Goal: Check status: Check status

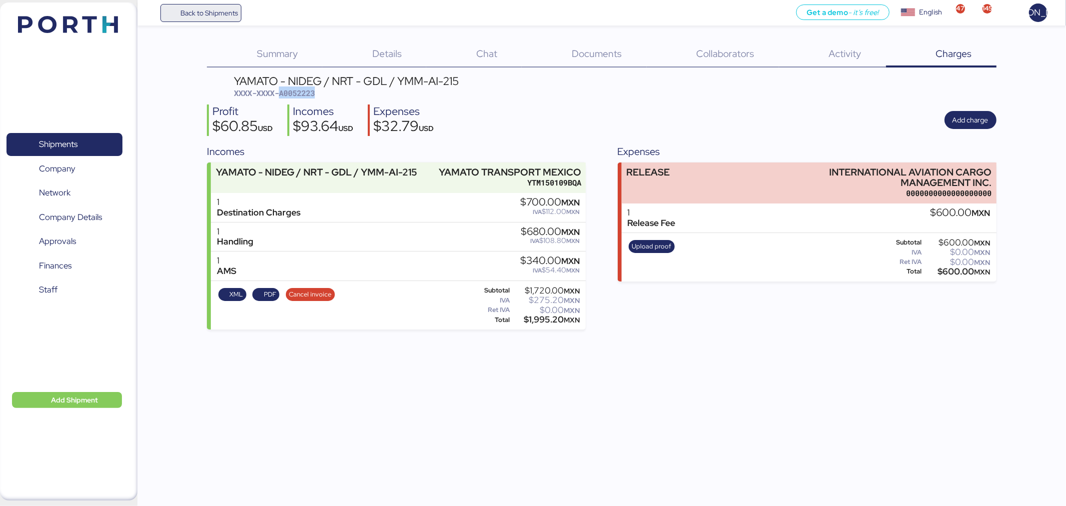
click at [173, 16] on span "Back to Shipments" at bounding box center [201, 13] width 74 height 18
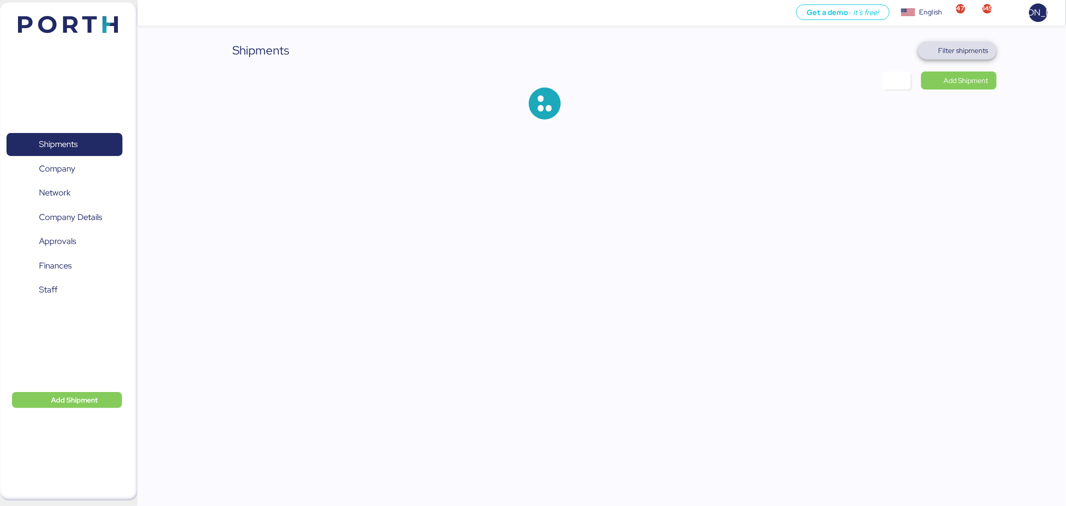
click at [966, 51] on span "Filter shipments" at bounding box center [964, 50] width 50 height 12
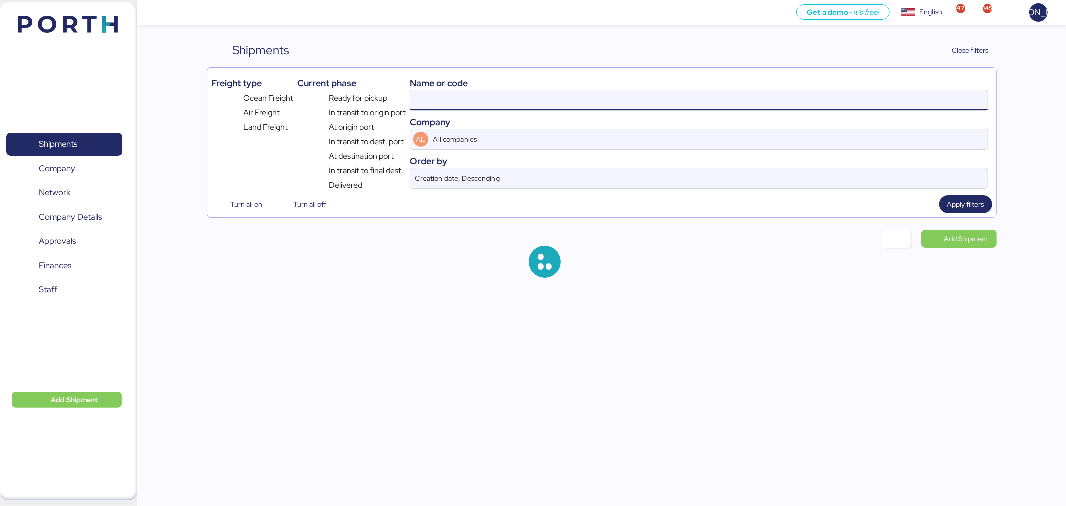
click at [619, 102] on input at bounding box center [698, 100] width 577 height 20
paste input "139-48695323"
type input "A0052223"
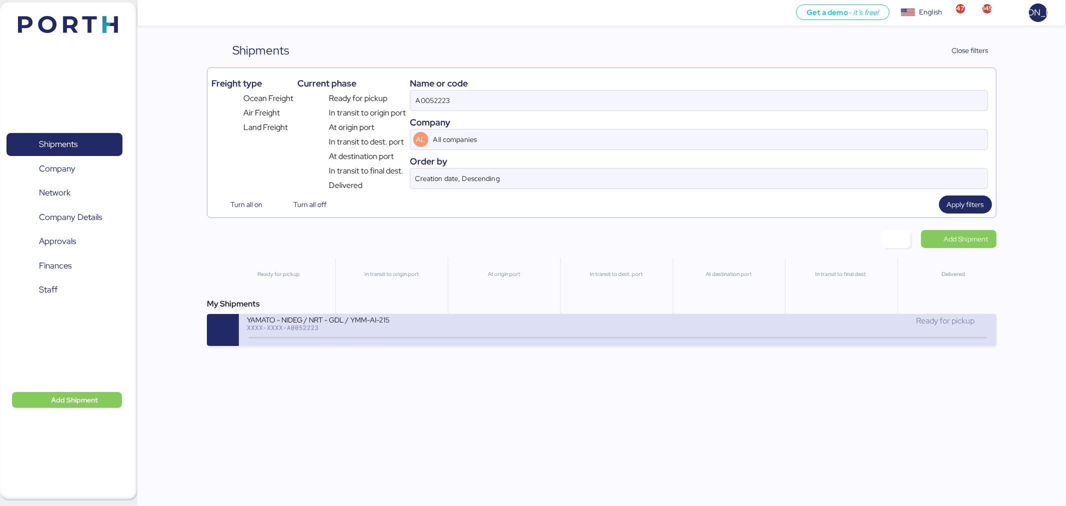
click at [468, 323] on div "YAMATO - NIDEG / NRT - GDL / YMM-AI-215" at bounding box center [367, 319] width 240 height 8
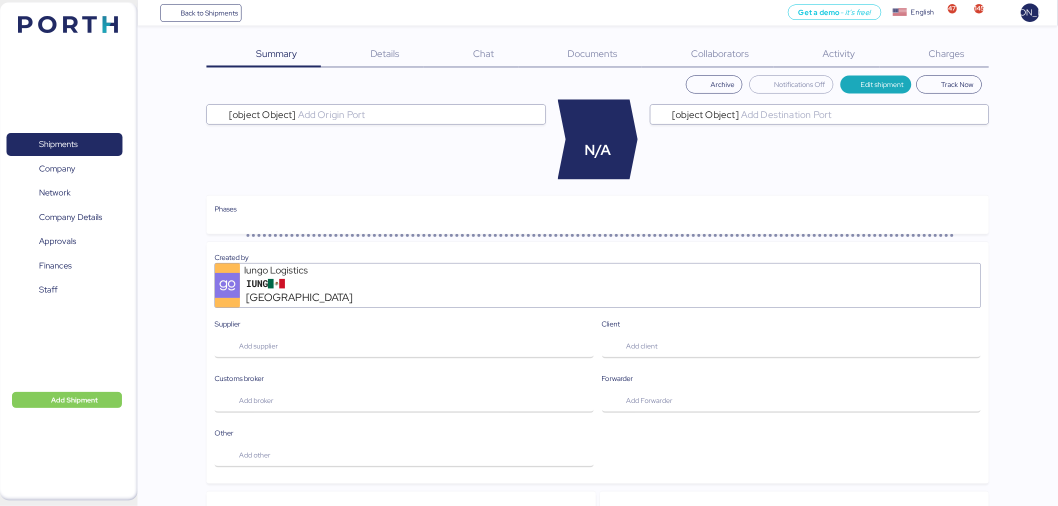
click at [938, 63] on div "Charges 0" at bounding box center [933, 54] width 109 height 26
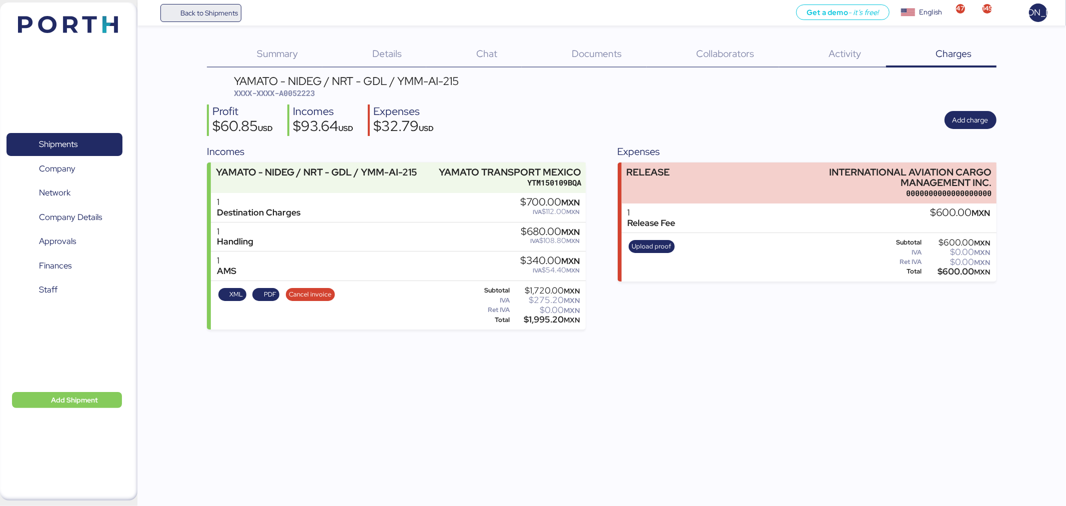
click at [207, 11] on span "Back to Shipments" at bounding box center [208, 13] width 57 height 12
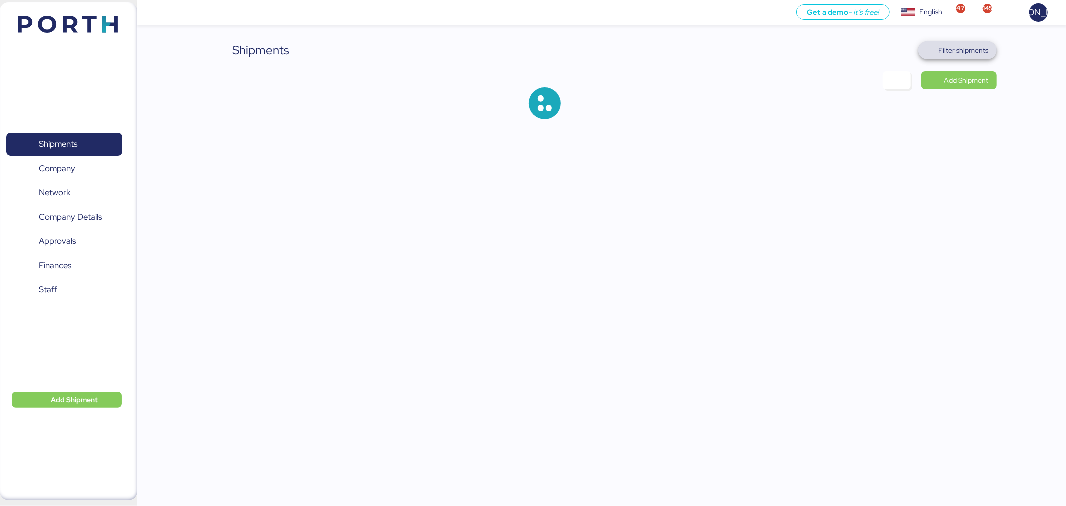
click at [952, 52] on span "Filter shipments" at bounding box center [964, 50] width 50 height 12
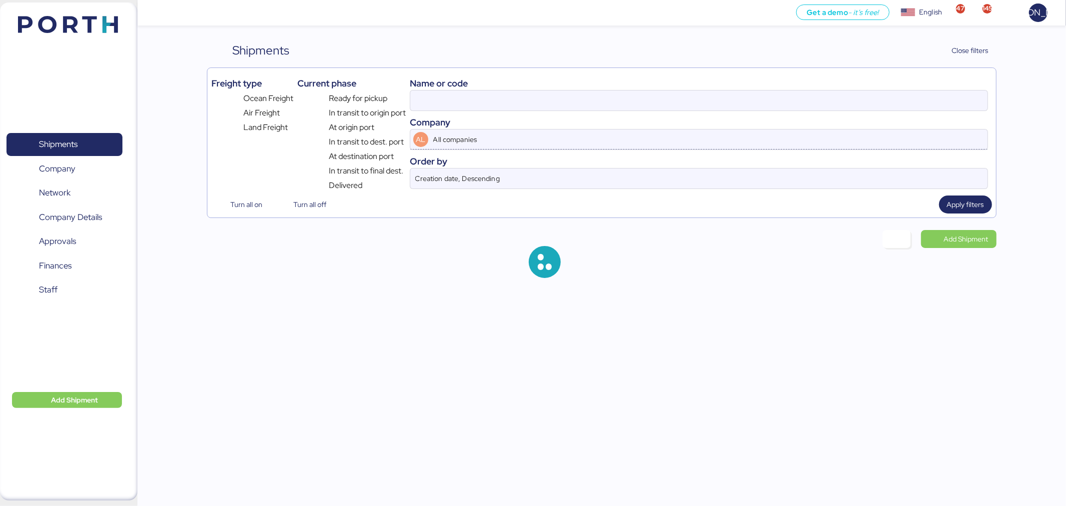
type input "A0052223"
click at [450, 313] on div "My Shipments YAMATO - NIDEG / NRT - GDL / YMM-AI-215 XXXX-XXXX-A0052223 Ready f…" at bounding box center [601, 322] width 789 height 48
click at [498, 332] on div "YAMATO - NIDEG / NRT - GDL / YMM-AI-215 XXXX-XXXX-A0052223" at bounding box center [432, 325] width 371 height 21
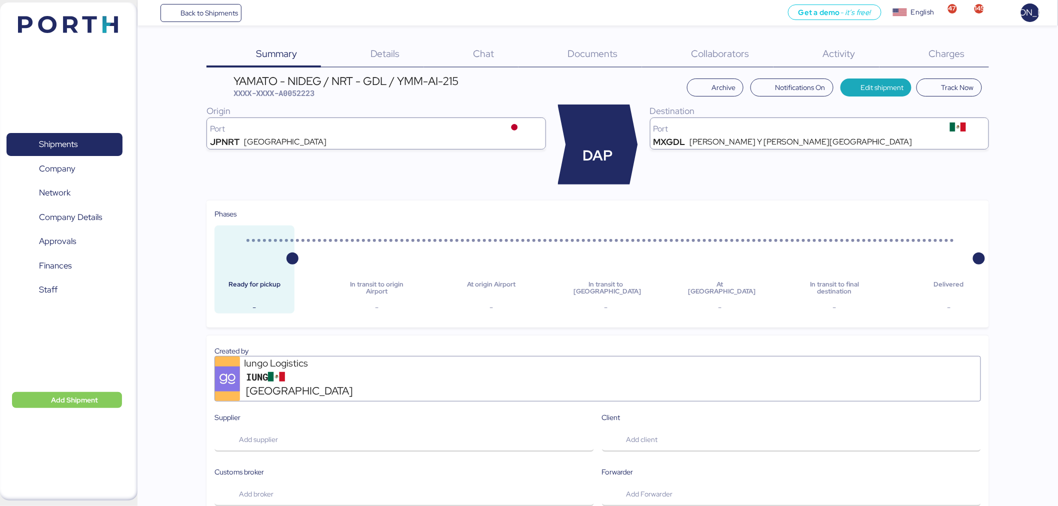
click at [200, 0] on div "Back to Shipments Get a demo - it’s free! Get a demo English Inglés English 47 …" at bounding box center [597, 12] width 920 height 25
click at [199, 15] on span "Back to Shipments" at bounding box center [208, 13] width 57 height 12
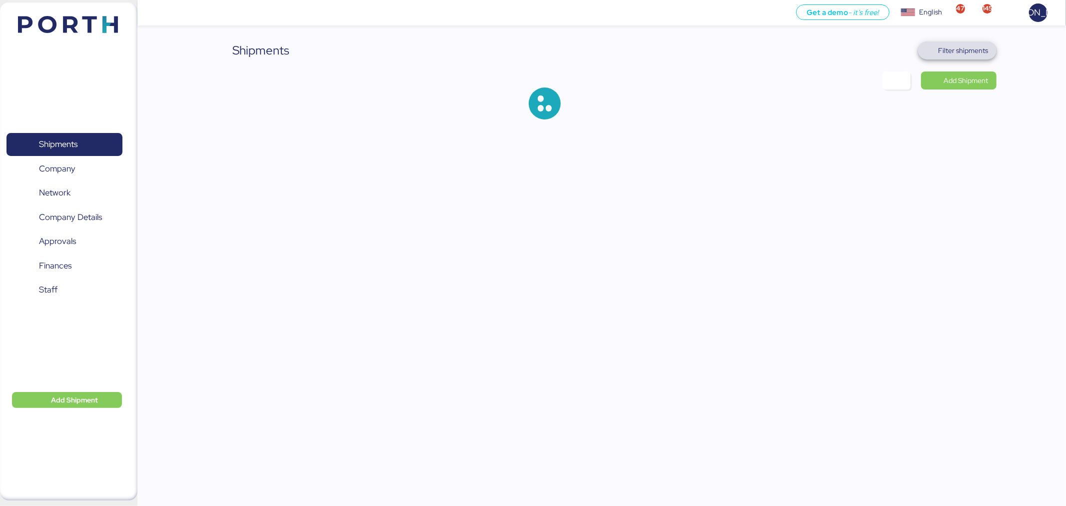
drag, startPoint x: 946, startPoint y: 49, endPoint x: 865, endPoint y: 66, distance: 83.4
click at [947, 49] on span "Filter shipments" at bounding box center [964, 50] width 50 height 12
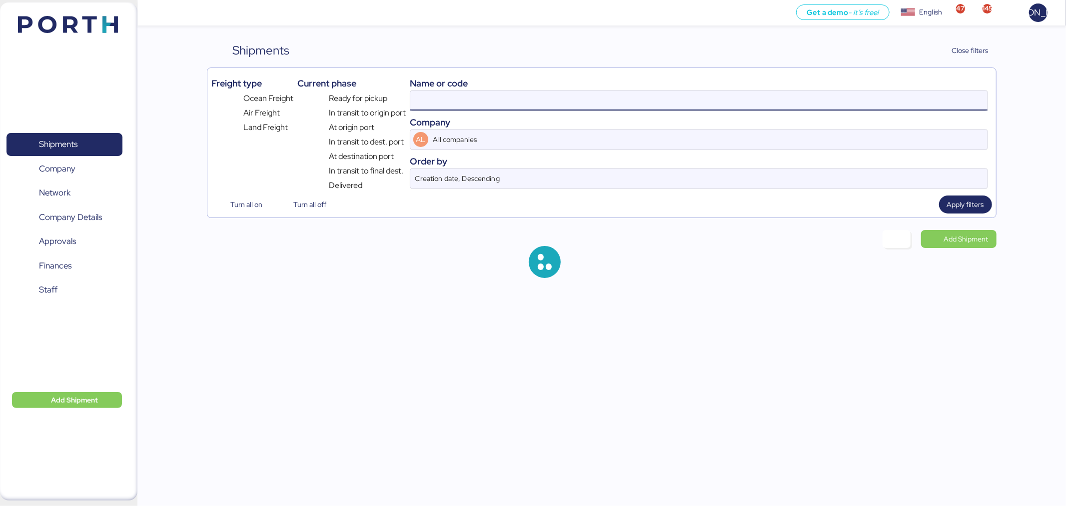
click at [426, 102] on input at bounding box center [698, 100] width 577 height 20
paste input "O0052285"
type input "O0052285"
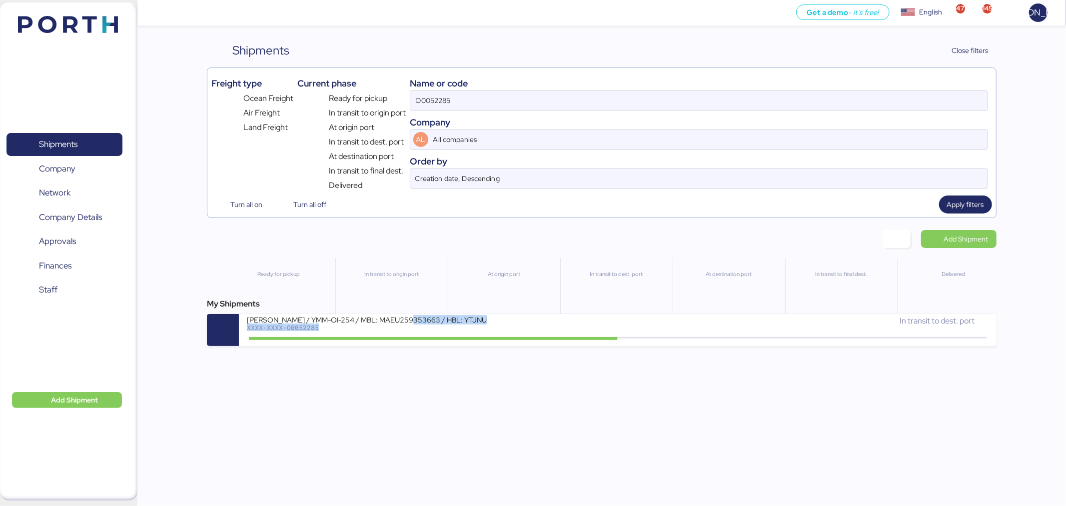
drag, startPoint x: 408, startPoint y: 327, endPoint x: 426, endPoint y: 325, distance: 17.6
click at [412, 325] on div "[PERSON_NAME] / YMM-OI-254 / MBL: MAEU259353663 / HBL: YTJNUM100184 / FCL XXXX-…" at bounding box center [367, 323] width 240 height 16
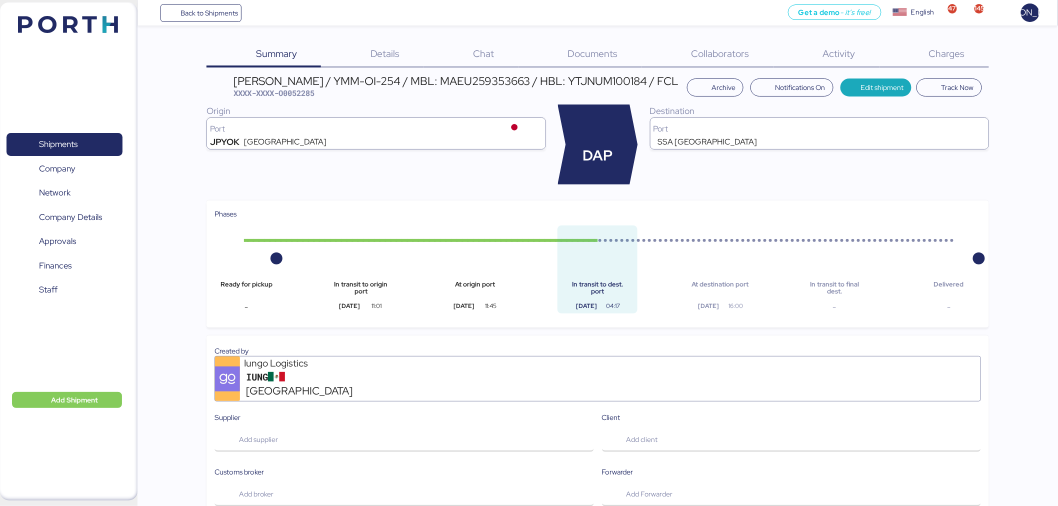
click at [499, 77] on div "[PERSON_NAME] / YMM-OI-254 / MBL: MAEU259353663 / HBL: YTJNUM100184 / FCL" at bounding box center [455, 80] width 445 height 11
click at [514, 78] on div "[PERSON_NAME] / YMM-OI-254 / MBL: MAEU259353663 / HBL: YTJNUM100184 / FCL" at bounding box center [455, 80] width 445 height 11
click at [554, 77] on div "[PERSON_NAME] / YMM-OI-254 / MBL: MAEU259353663 / HBL: YTJNUM100184 / FCL" at bounding box center [455, 80] width 445 height 11
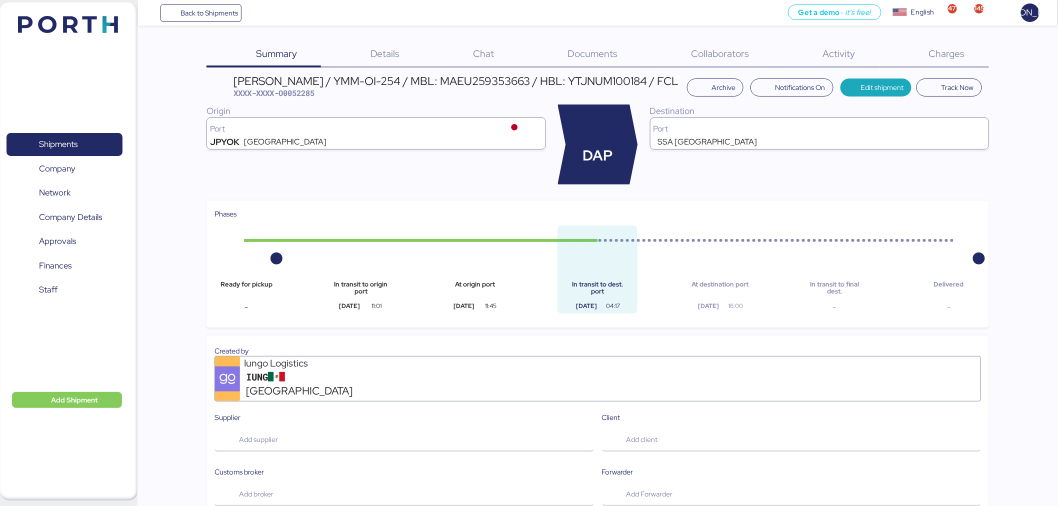
drag, startPoint x: 525, startPoint y: 81, endPoint x: 552, endPoint y: 82, distance: 27.0
drag, startPoint x: 563, startPoint y: 79, endPoint x: 498, endPoint y: 78, distance: 65.0
click at [498, 78] on div "[PERSON_NAME] / YMM-OI-254 / MBL: MAEU259353663 / HBL: YTJNUM100184 / FCL" at bounding box center [455, 80] width 445 height 11
copy div "259353663"
click at [945, 48] on span "Charges" at bounding box center [947, 53] width 36 height 13
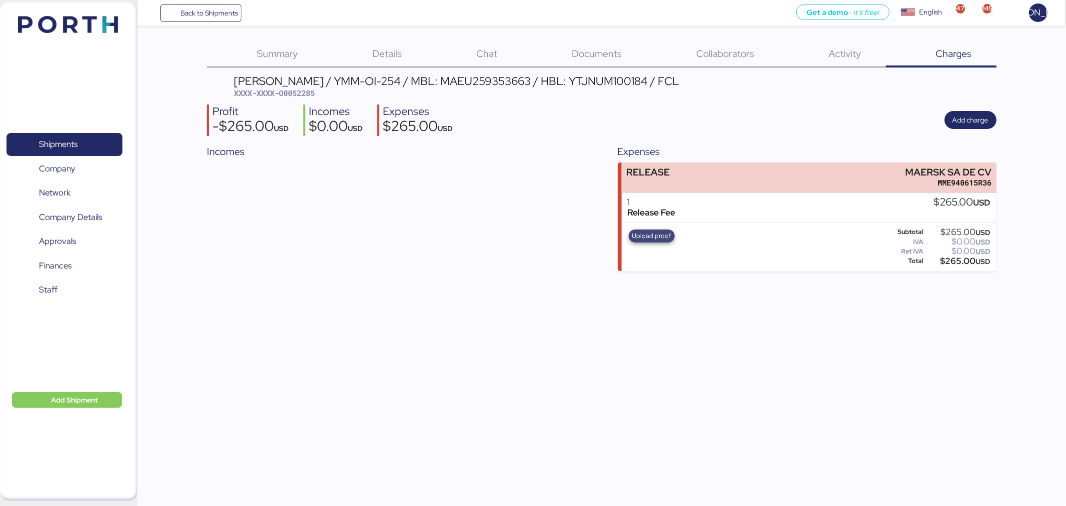
click at [652, 237] on span "Upload proof" at bounding box center [651, 235] width 39 height 11
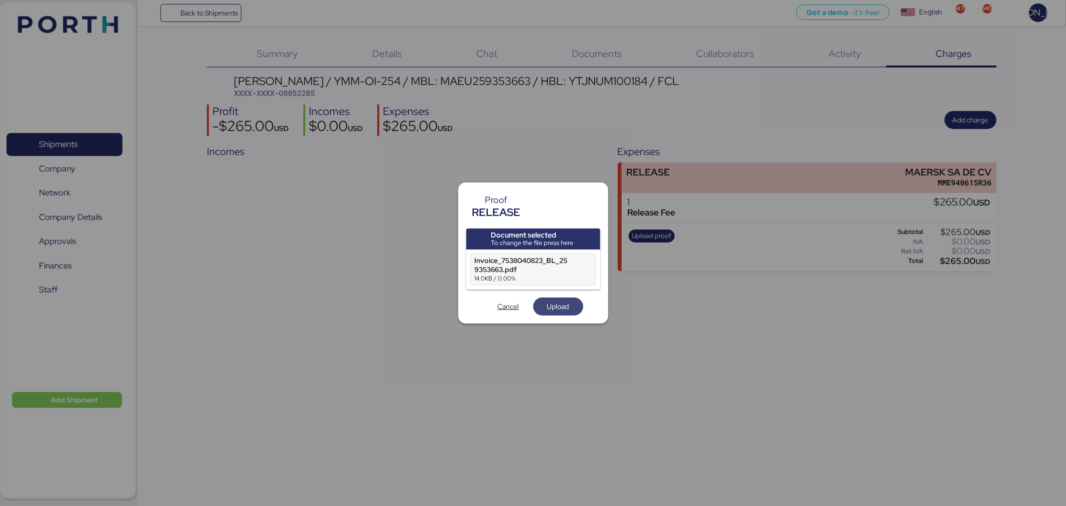
click at [547, 306] on span "Upload" at bounding box center [558, 306] width 22 height 12
